Goal: Navigation & Orientation: Go to known website

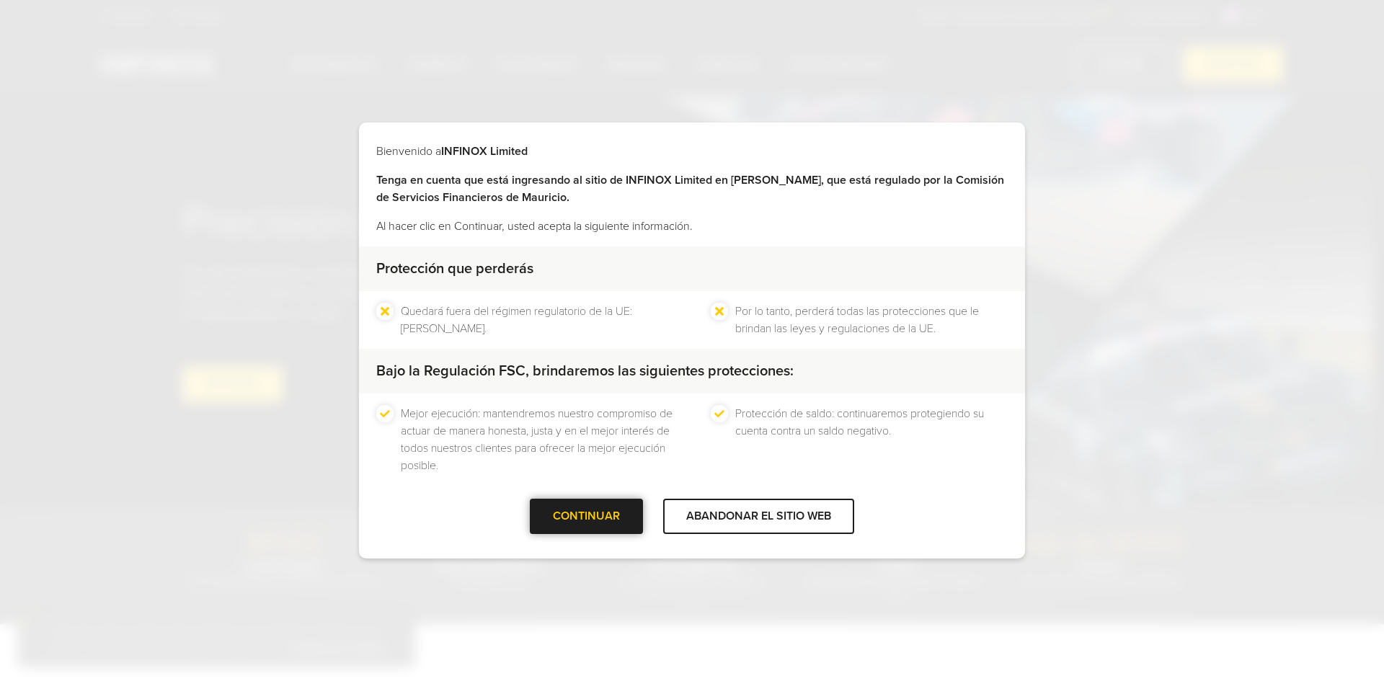
click at [587, 517] on div at bounding box center [587, 517] width 0 height 0
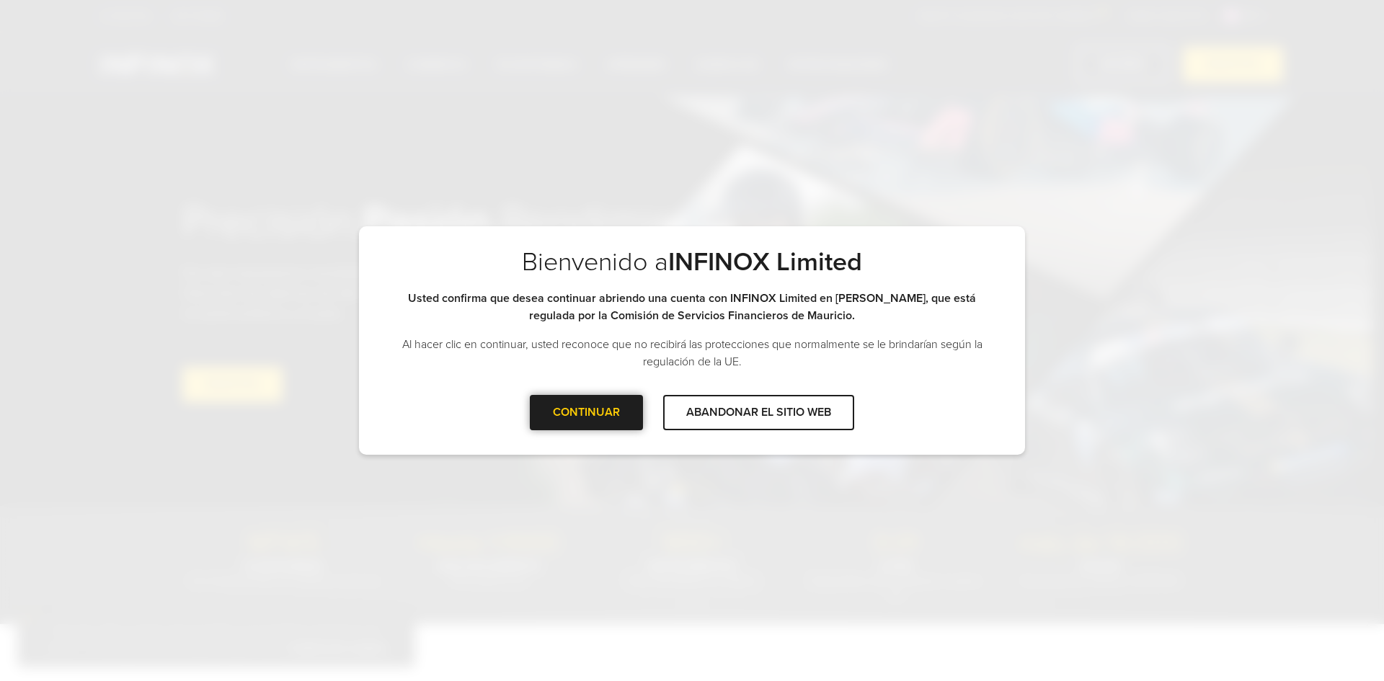
click at [599, 413] on font "CONTINUAR" at bounding box center [586, 412] width 67 height 14
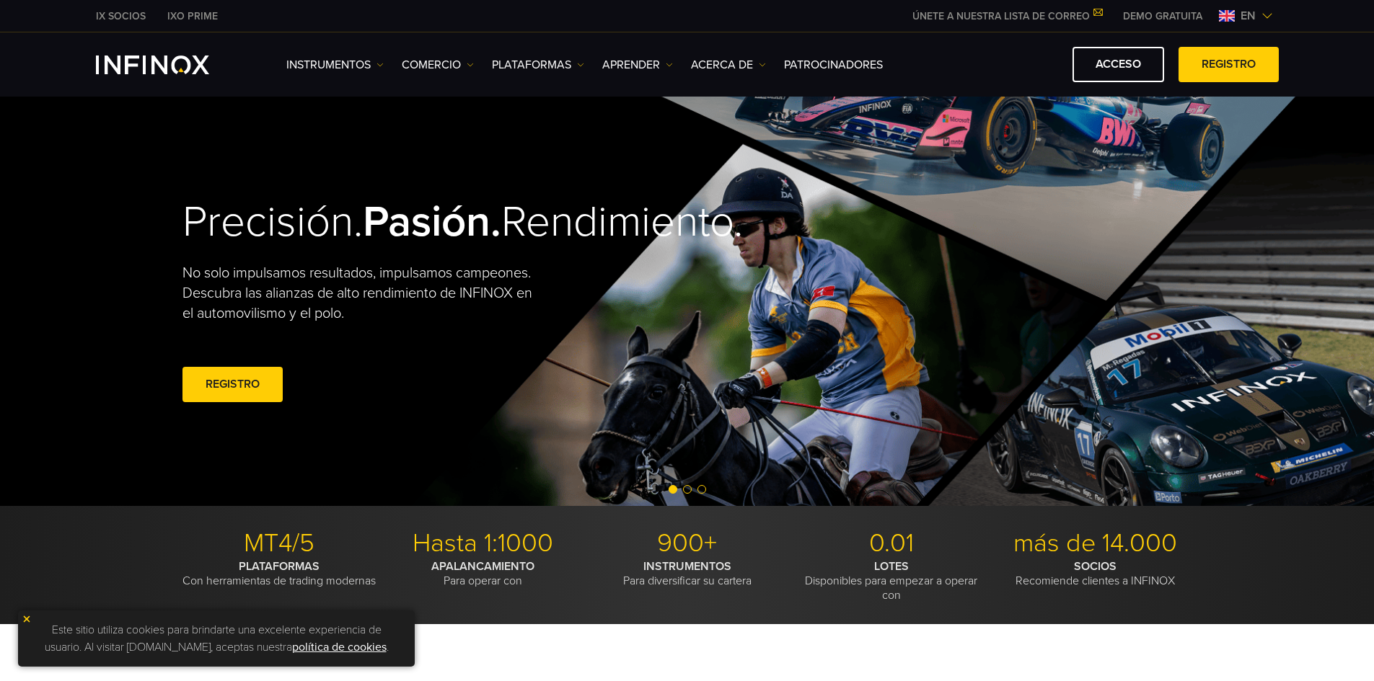
click at [1269, 17] on img at bounding box center [1267, 16] width 12 height 12
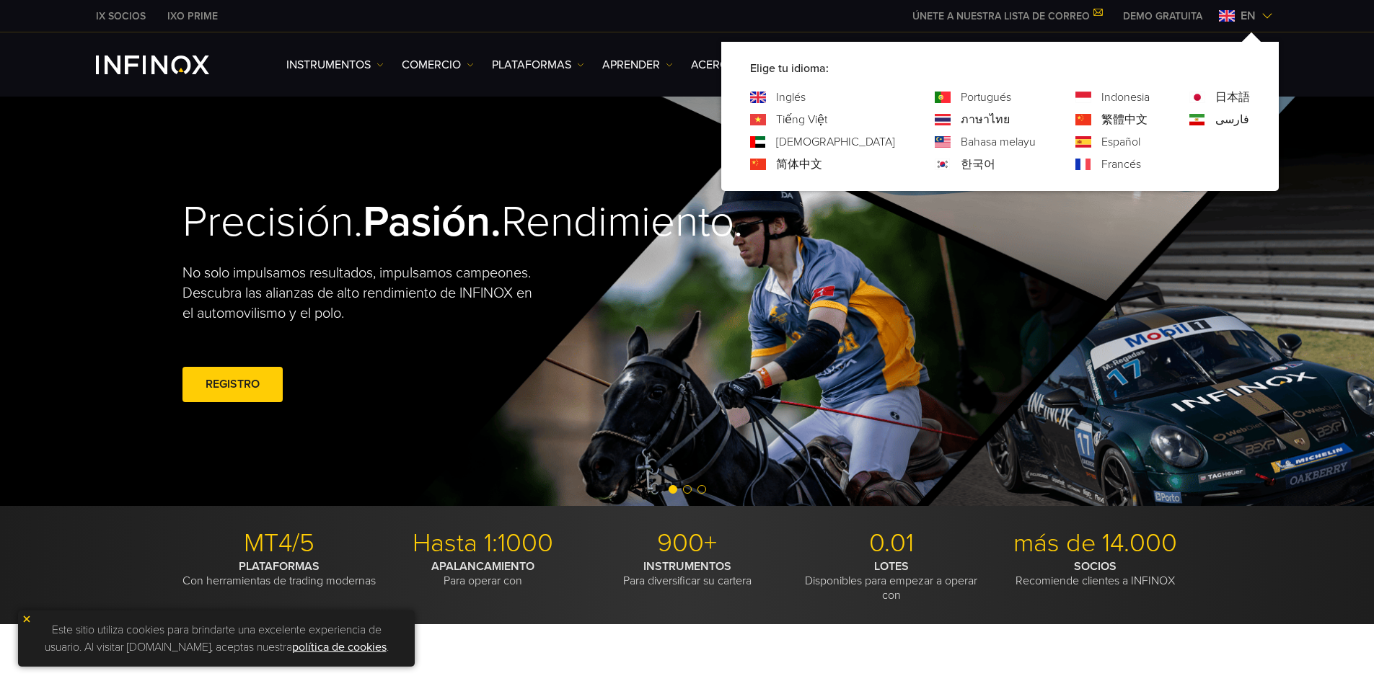
click at [1101, 143] on font "Español" at bounding box center [1120, 142] width 39 height 14
